Goal: Complete application form

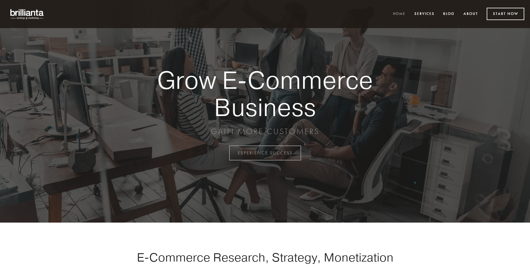
scroll to position [1503, 0]
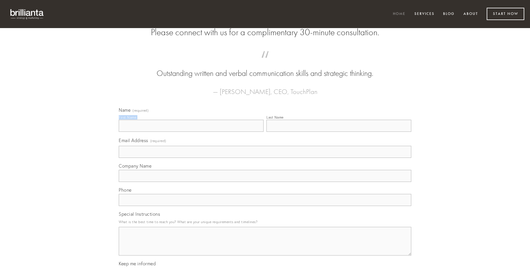
type input "[US_STATE][PERSON_NAME]"
click at [339, 132] on input "Last Name" at bounding box center [338, 126] width 145 height 12
type input "[US_STATE][PERSON_NAME]"
click at [265, 158] on input "Email Address (required)" at bounding box center [265, 152] width 292 height 12
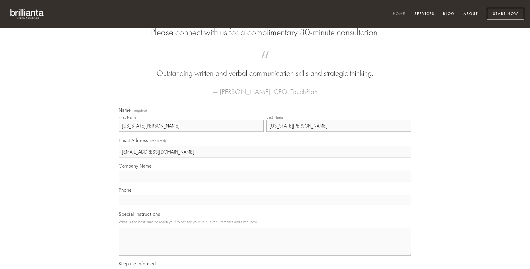
type input "[EMAIL_ADDRESS][DOMAIN_NAME]"
click at [265, 182] on input "Company Name" at bounding box center [265, 176] width 292 height 12
type input "aro"
click at [265, 206] on input "text" at bounding box center [265, 200] width 292 height 12
click at [265, 247] on textarea "Special Instructions" at bounding box center [265, 241] width 292 height 29
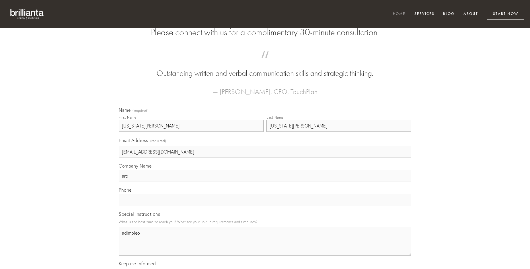
type textarea "adimpleo"
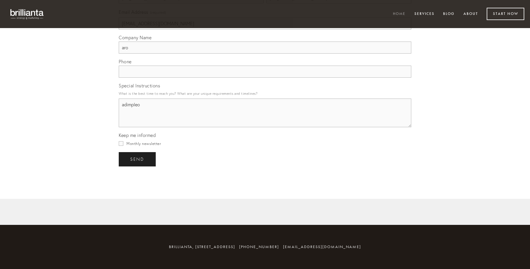
click at [138, 159] on span "send" at bounding box center [137, 159] width 14 height 5
